Goal: Transaction & Acquisition: Download file/media

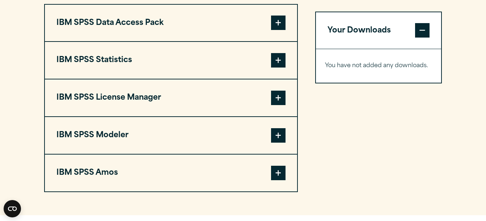
scroll to position [569, 0]
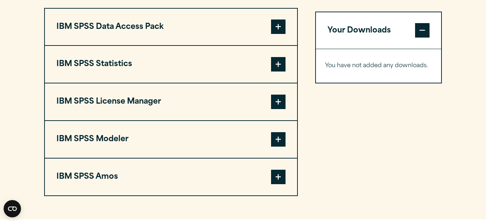
click at [275, 72] on span at bounding box center [278, 64] width 14 height 14
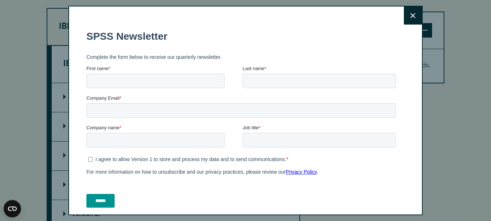
click at [404, 18] on button "Close" at bounding box center [413, 16] width 18 height 18
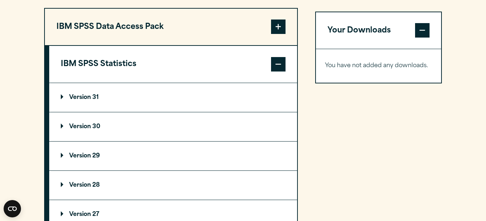
click at [88, 101] on p "Version 31" at bounding box center [80, 98] width 38 height 6
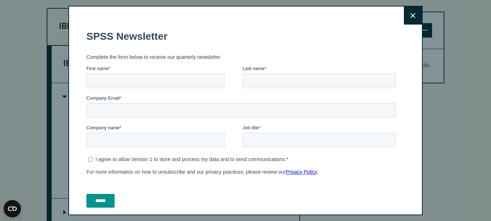
click at [408, 13] on button "Close" at bounding box center [413, 16] width 18 height 18
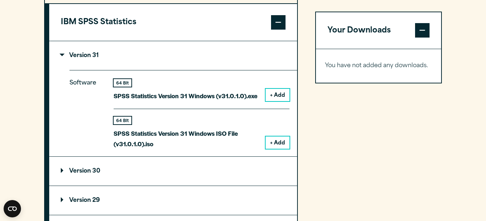
scroll to position [613, 0]
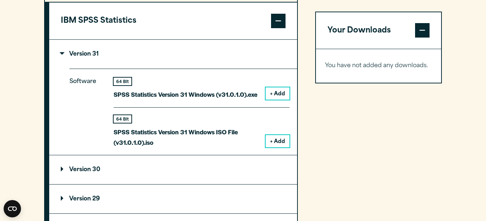
click at [85, 176] on summary "Version 30" at bounding box center [173, 170] width 248 height 29
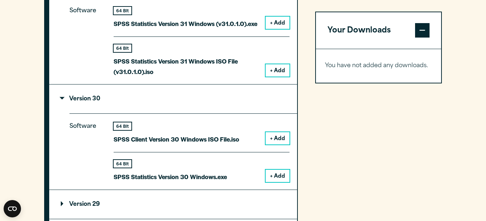
scroll to position [685, 0]
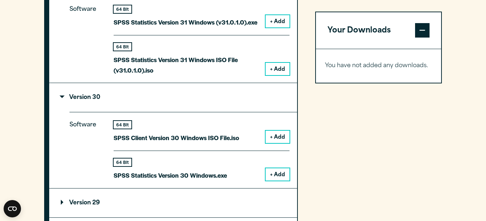
click at [276, 27] on button "+ Add" at bounding box center [278, 21] width 24 height 12
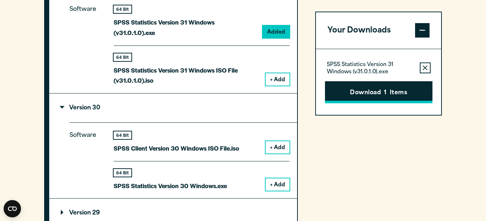
click at [369, 90] on button "Download 1 Items" at bounding box center [378, 92] width 107 height 22
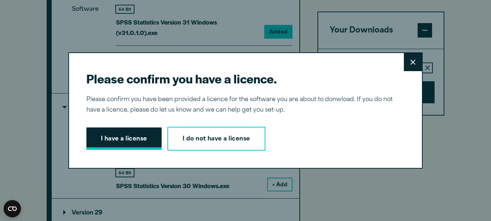
click at [121, 139] on button "I have a license" at bounding box center [123, 139] width 75 height 22
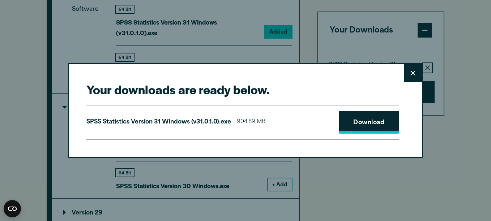
click at [365, 113] on link "Download" at bounding box center [369, 122] width 60 height 22
click at [410, 66] on button "Close" at bounding box center [413, 73] width 18 height 18
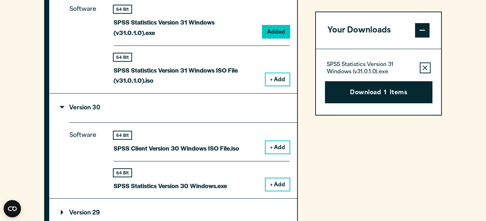
scroll to position [660, 0]
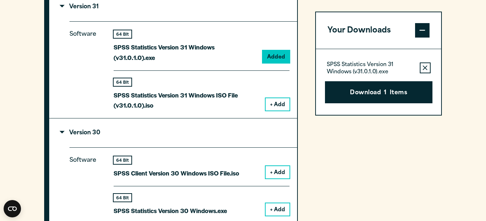
click at [423, 19] on button "Your Downloads" at bounding box center [379, 30] width 126 height 37
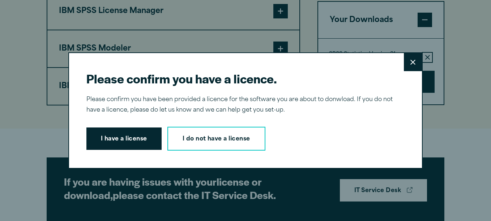
click at [117, 145] on button "I have a license" at bounding box center [123, 139] width 75 height 22
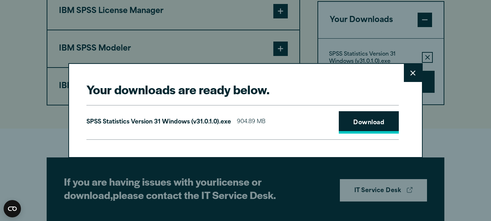
click at [363, 120] on link "Download" at bounding box center [369, 122] width 60 height 22
click at [406, 74] on button "Close" at bounding box center [413, 73] width 18 height 18
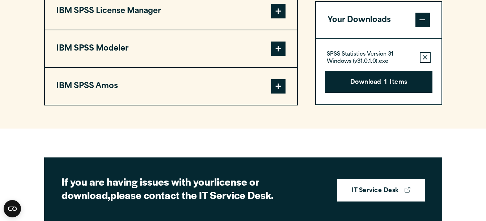
click at [380, 89] on button "Download 1 Items" at bounding box center [378, 82] width 107 height 22
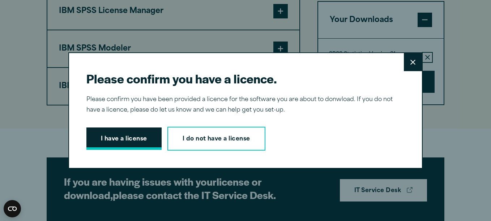
click at [129, 132] on button "I have a license" at bounding box center [123, 139] width 75 height 22
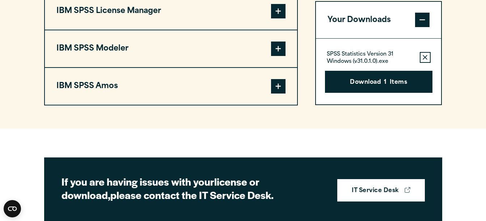
click at [398, 90] on button "Download 1 Items" at bounding box center [378, 82] width 107 height 22
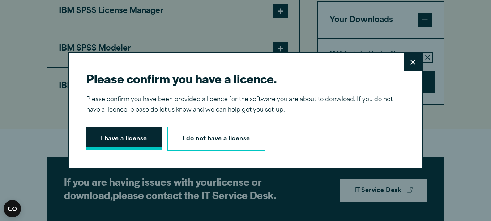
click at [136, 138] on button "I have a license" at bounding box center [123, 139] width 75 height 22
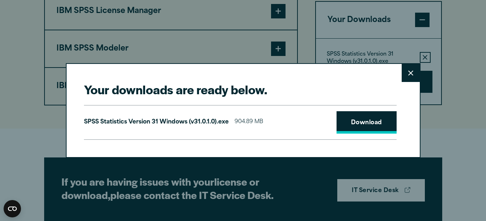
click at [370, 121] on link "Download" at bounding box center [366, 122] width 60 height 22
click at [381, 120] on link "Download" at bounding box center [366, 122] width 60 height 22
